Goal: Information Seeking & Learning: Learn about a topic

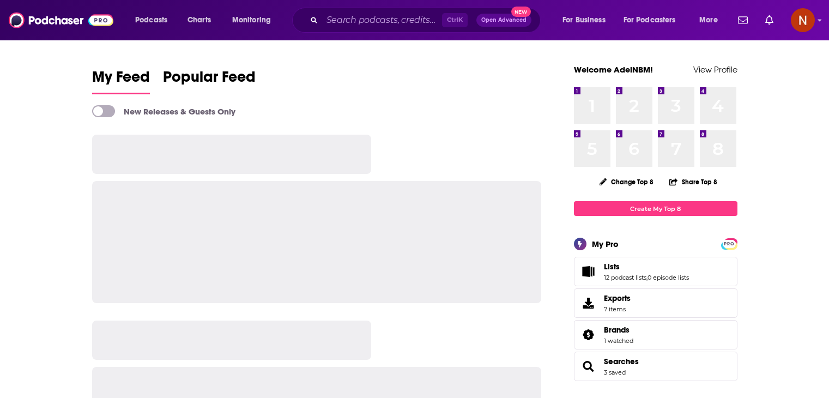
click at [377, 21] on input "Search podcasts, credits, & more..." at bounding box center [382, 19] width 120 height 17
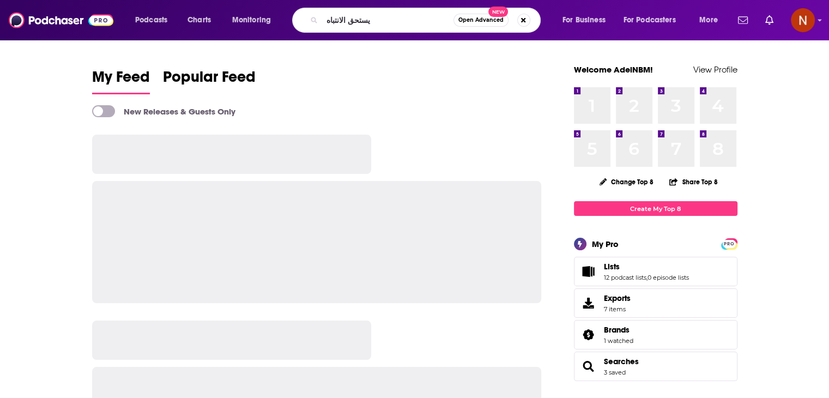
type input "يستحق الانتباه"
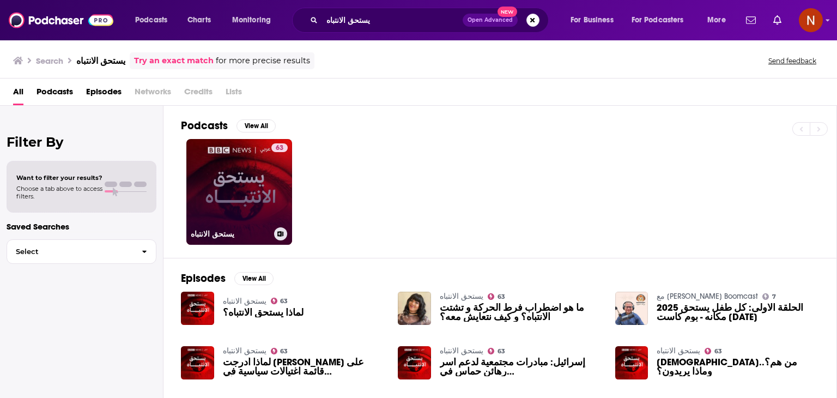
click at [248, 199] on link "63 يستحق الانتباه" at bounding box center [239, 192] width 106 height 106
